Goal: Find specific page/section

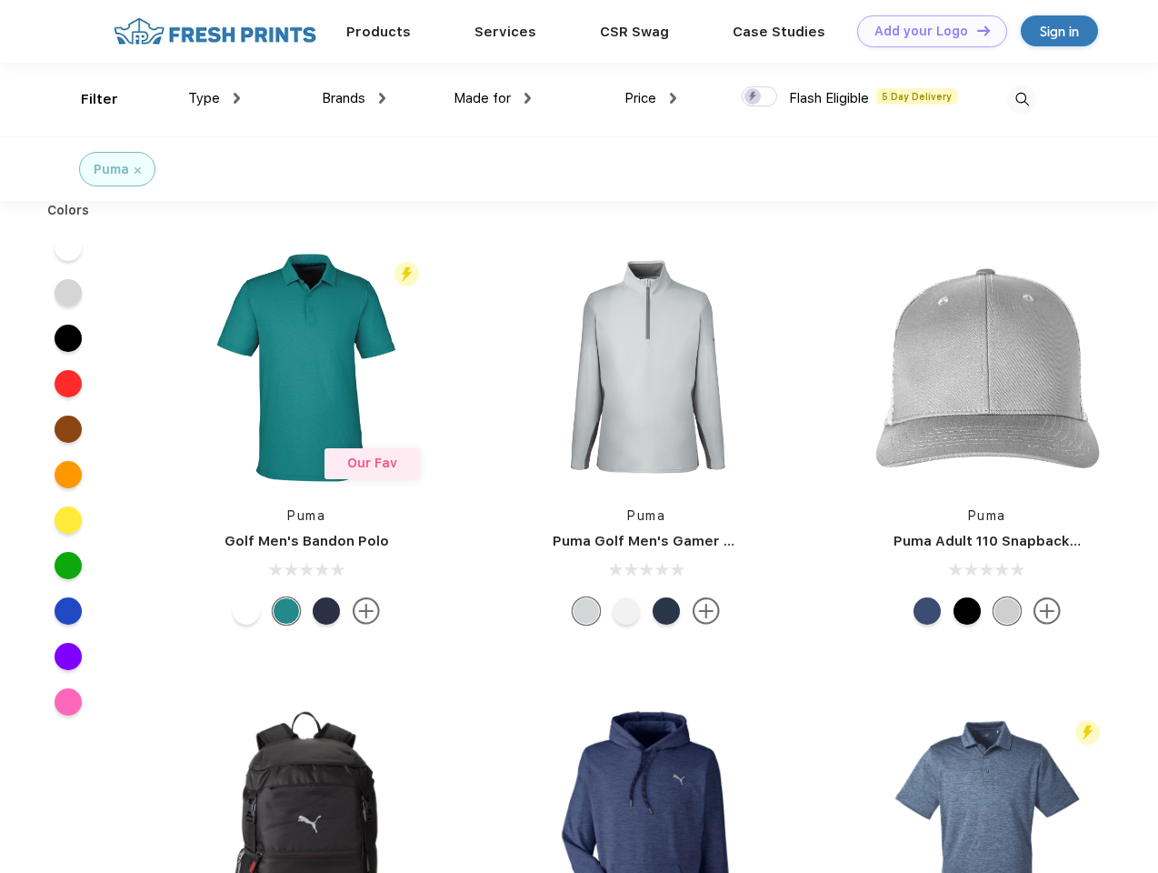
click at [925, 31] on link "Add your Logo Design Tool" at bounding box center [932, 31] width 150 height 32
click at [0, 0] on div "Design Tool" at bounding box center [0, 0] width 0 height 0
click at [975, 30] on link "Add your Logo Design Tool" at bounding box center [932, 31] width 150 height 32
click at [87, 99] on div "Filter" at bounding box center [99, 99] width 37 height 21
click at [215, 98] on span "Type" at bounding box center [204, 98] width 32 height 16
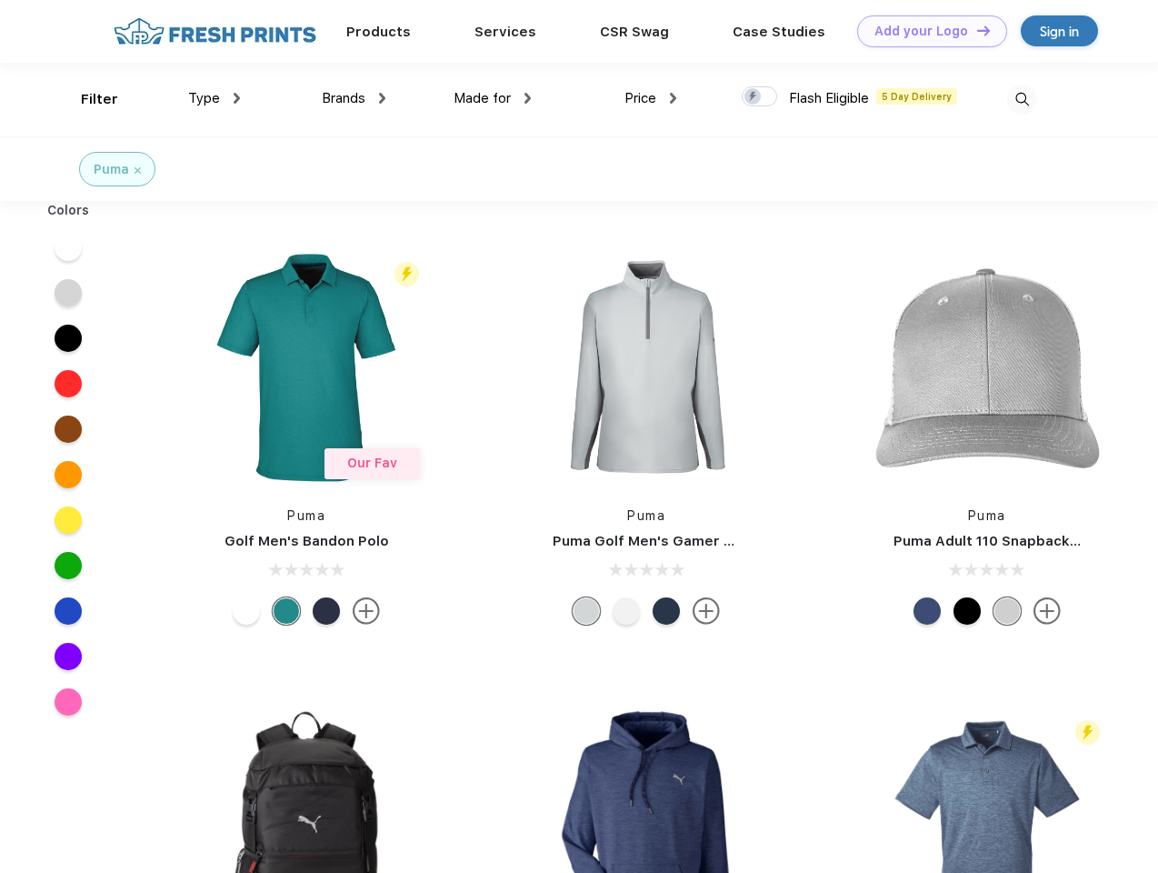
click at [354, 98] on span "Brands" at bounding box center [344, 98] width 44 height 16
click at [493, 98] on span "Made for" at bounding box center [482, 98] width 57 height 16
click at [651, 98] on span "Price" at bounding box center [640, 98] width 32 height 16
click at [760, 97] on div at bounding box center [759, 96] width 35 height 20
click at [754, 97] on input "checkbox" at bounding box center [748, 91] width 12 height 12
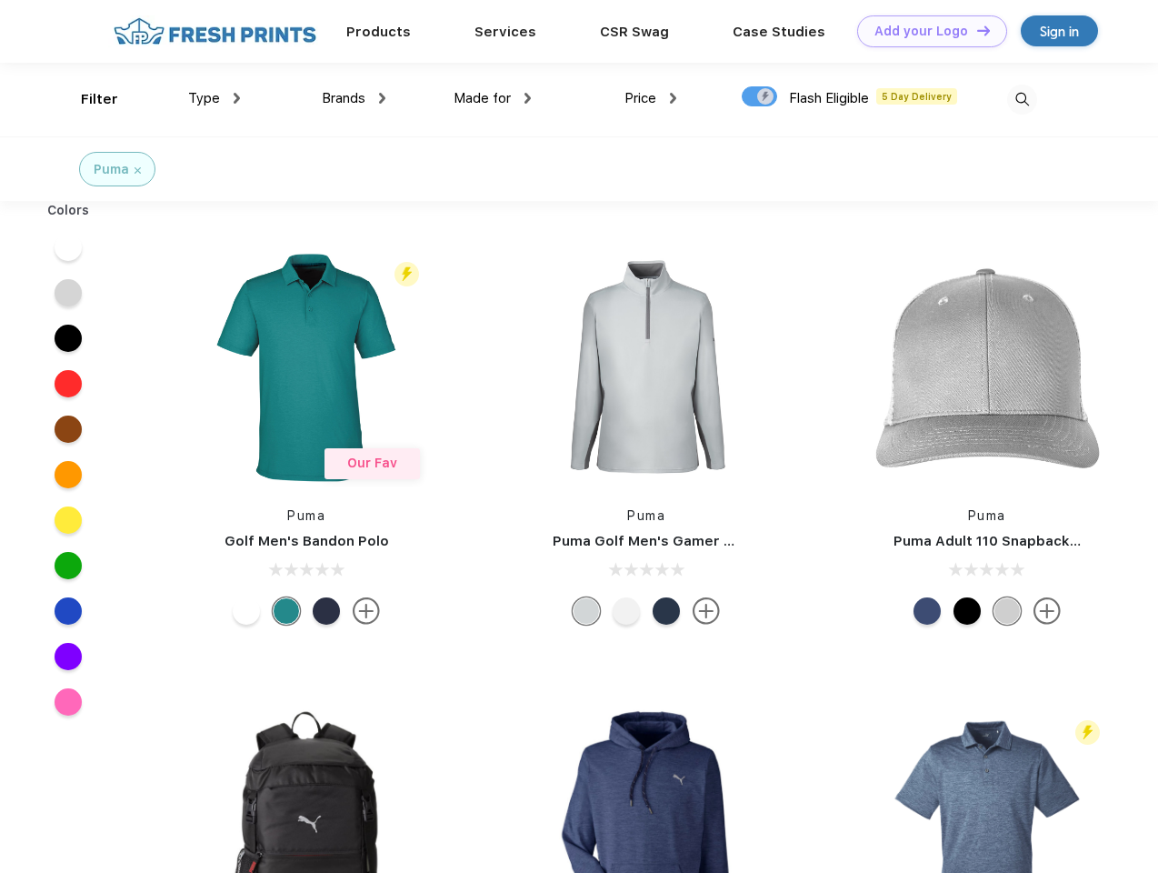
click at [1022, 99] on img at bounding box center [1022, 100] width 30 height 30
